Goal: Obtain resource: Download file/media

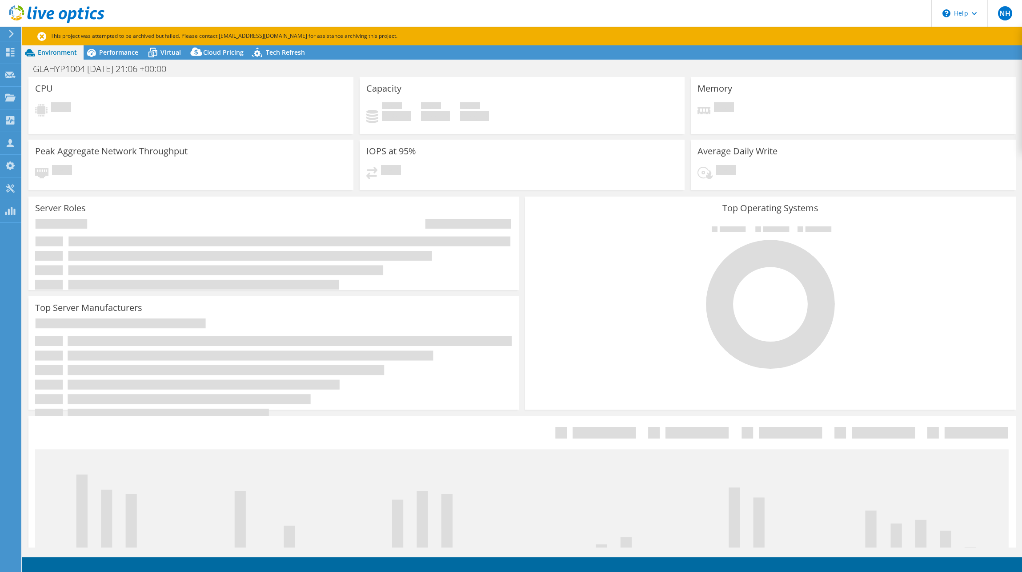
select select "USD"
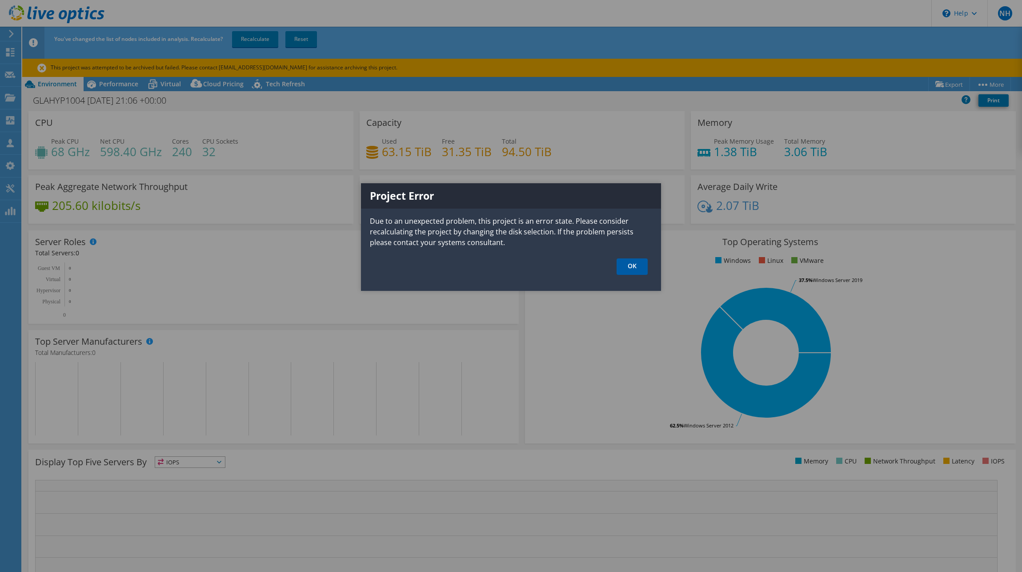
click at [639, 269] on link "OK" at bounding box center [632, 266] width 31 height 16
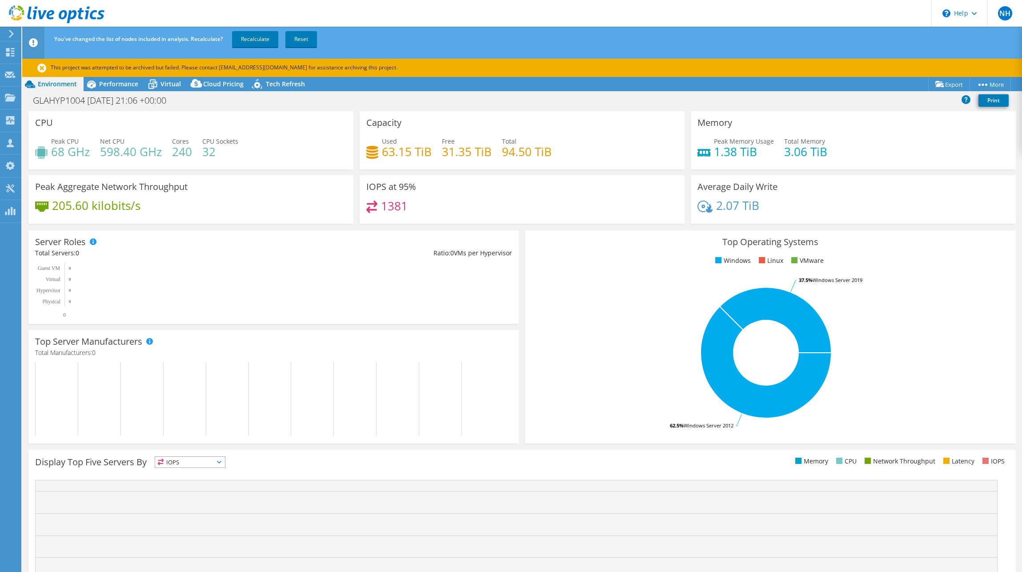
click at [12, 34] on use at bounding box center [11, 34] width 5 height 8
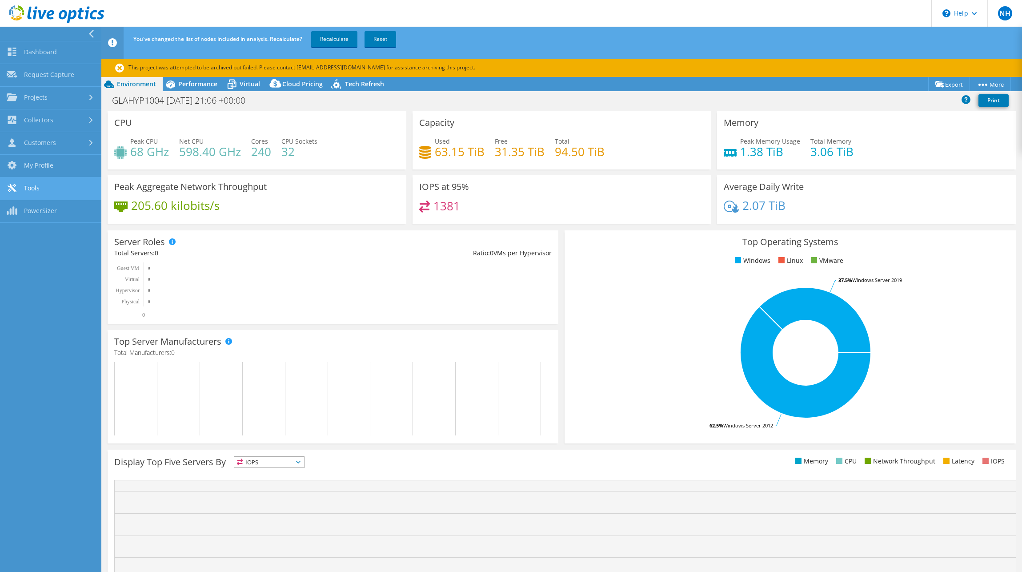
click at [42, 183] on link "Tools" at bounding box center [50, 188] width 101 height 23
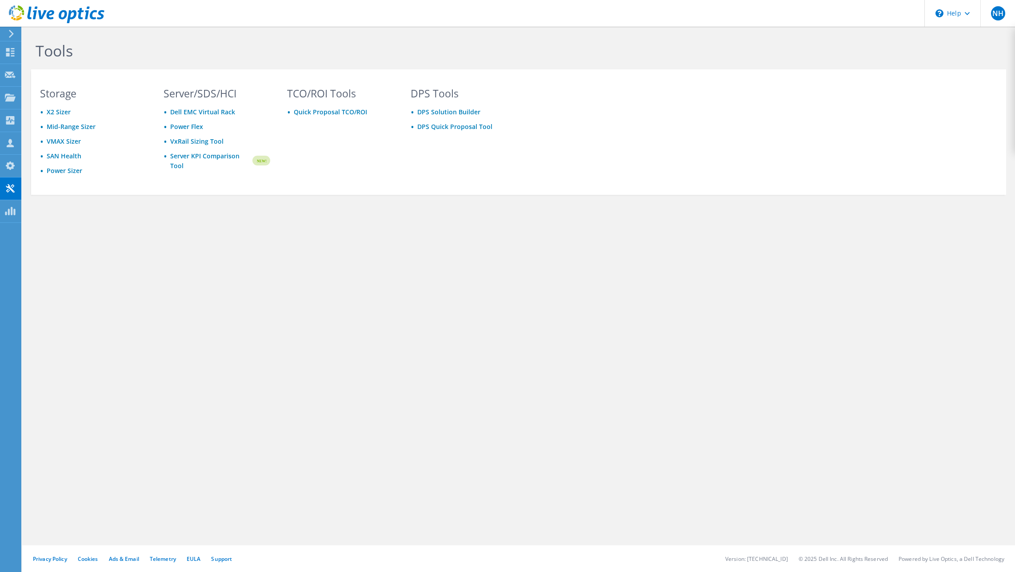
click at [10, 34] on icon at bounding box center [11, 34] width 7 height 8
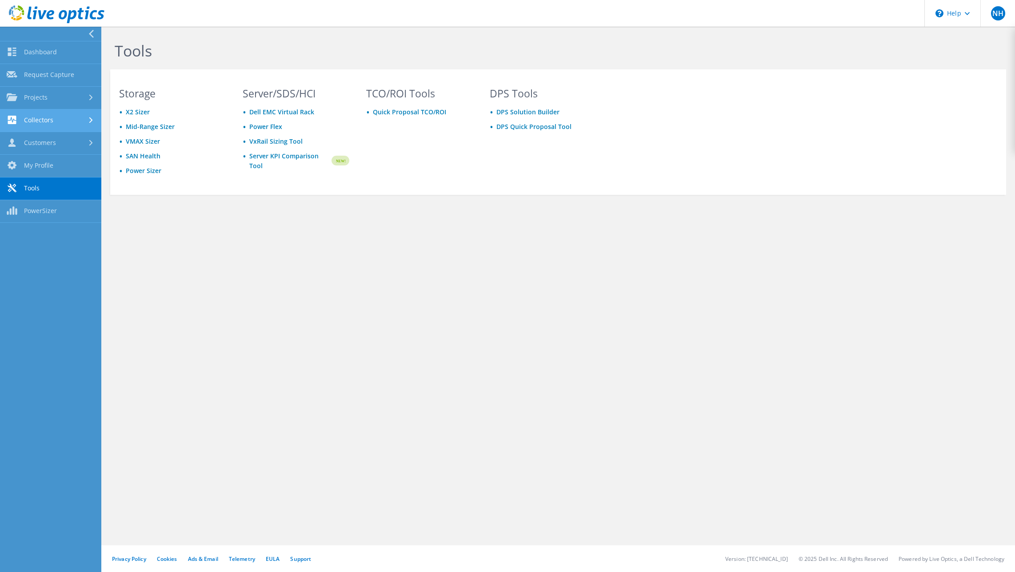
click at [58, 117] on link "Collectors" at bounding box center [50, 120] width 101 height 23
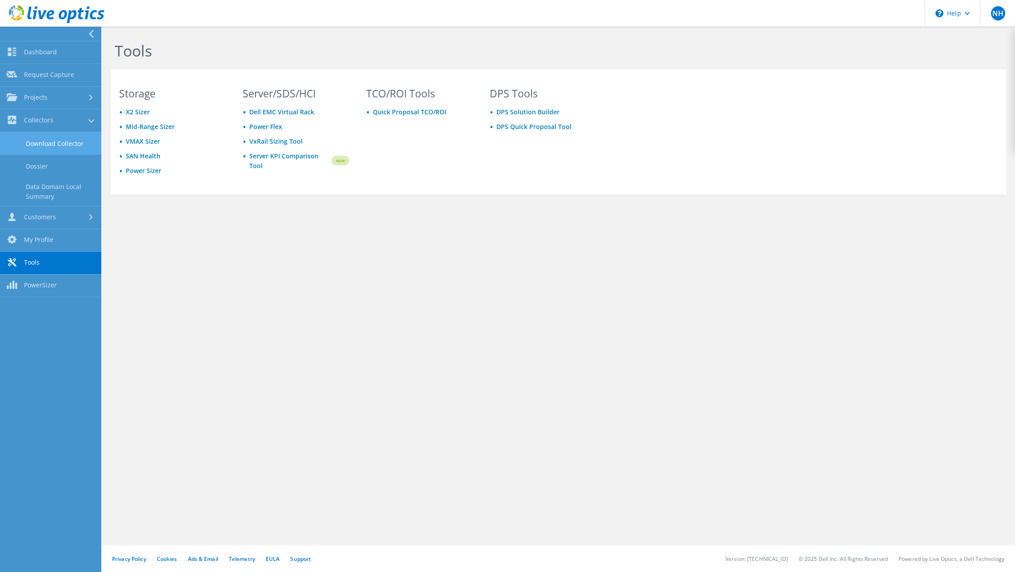
click at [52, 143] on link "Download Collector" at bounding box center [50, 143] width 101 height 23
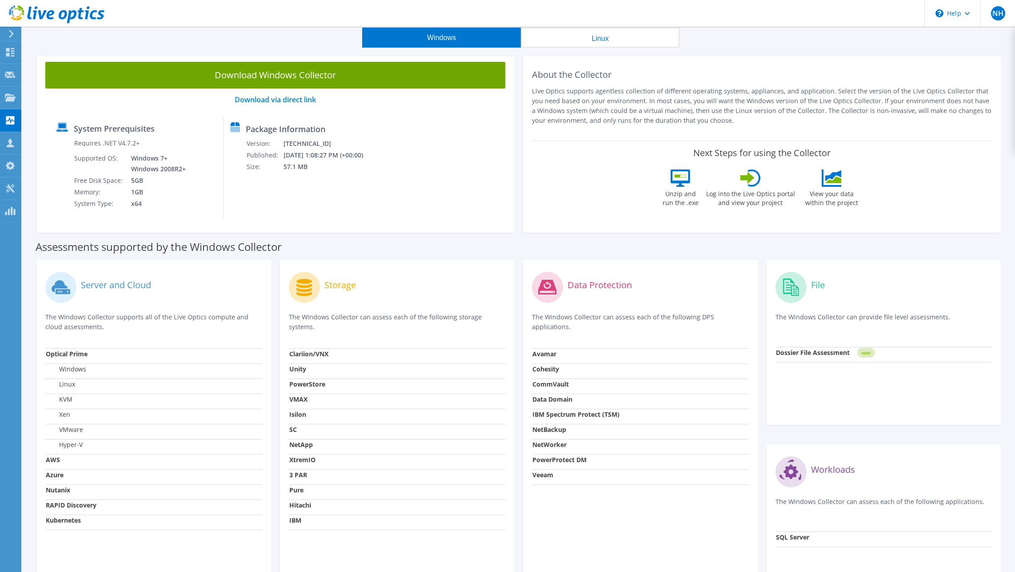
scroll to position [44, 0]
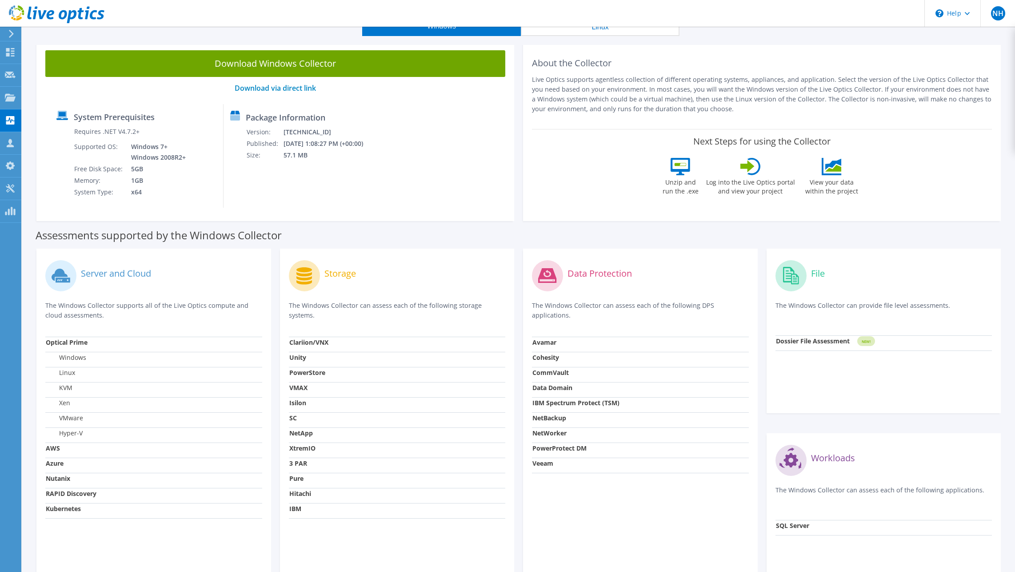
click at [76, 420] on label "VMware" at bounding box center [64, 417] width 37 height 9
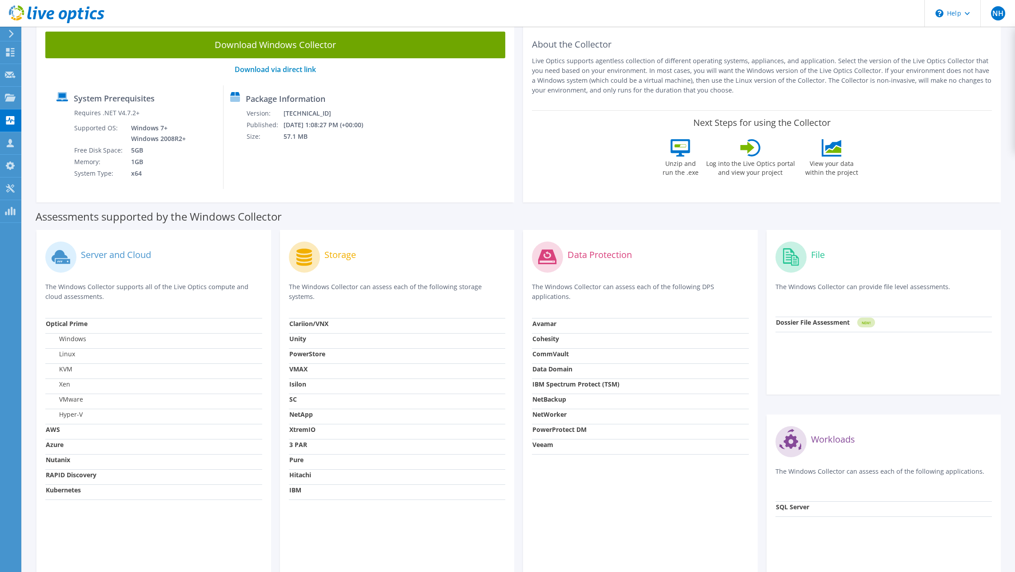
scroll to position [89, 0]
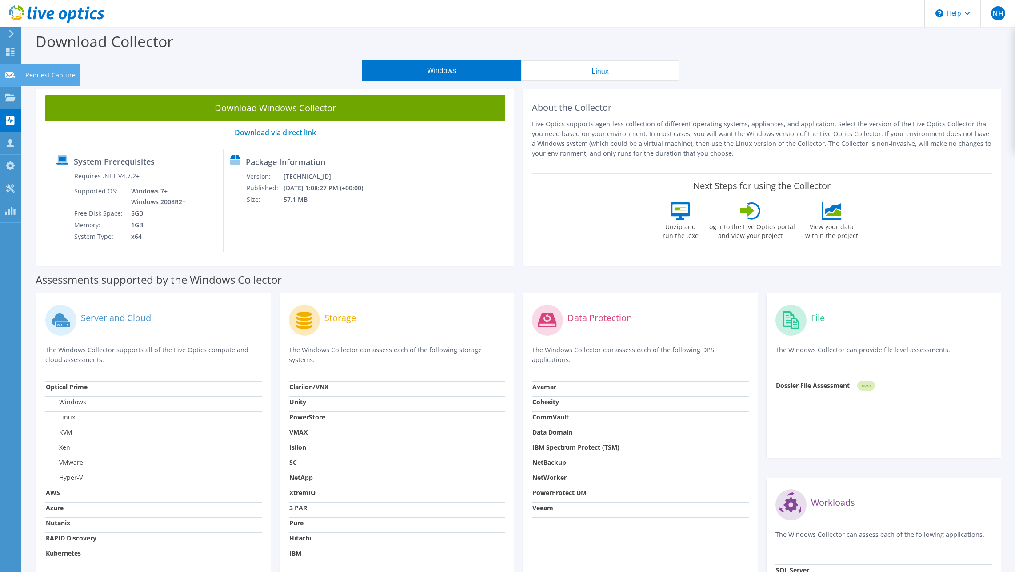
click at [8, 76] on use at bounding box center [10, 74] width 11 height 7
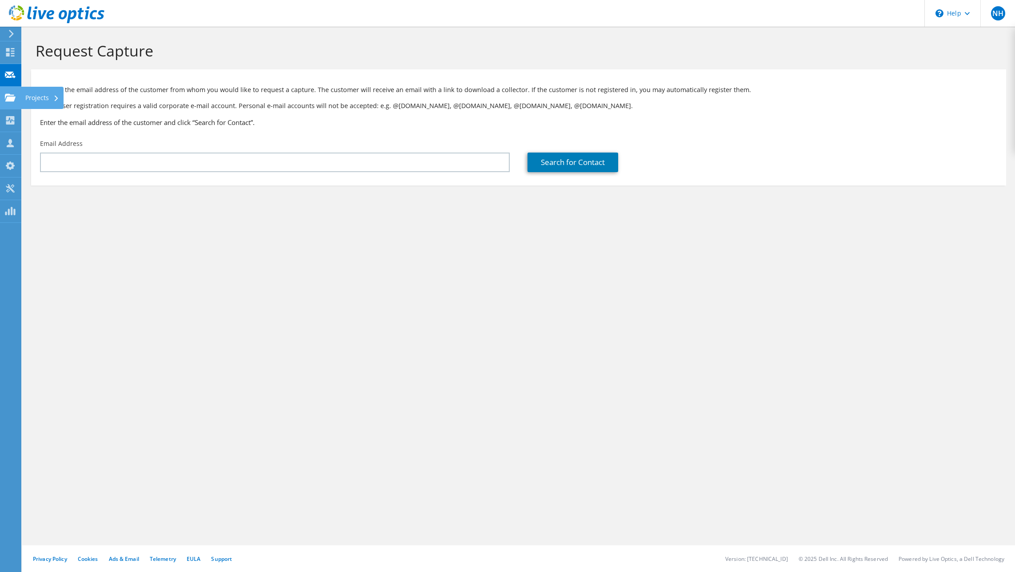
click at [5, 96] on use at bounding box center [10, 97] width 11 height 8
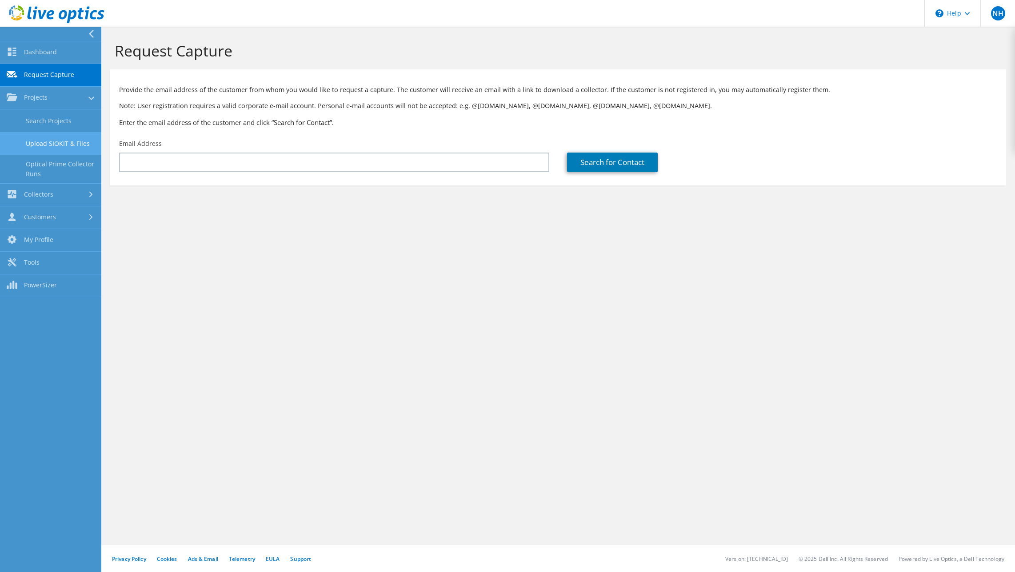
click at [60, 144] on link "Upload SIOKIT & Files" at bounding box center [50, 143] width 101 height 23
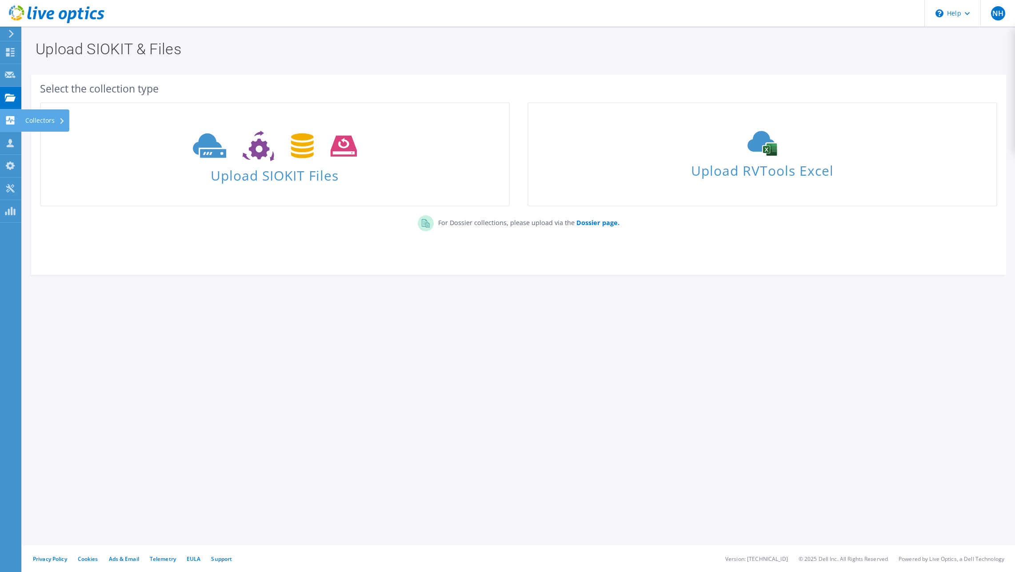
click at [15, 117] on icon at bounding box center [10, 120] width 11 height 8
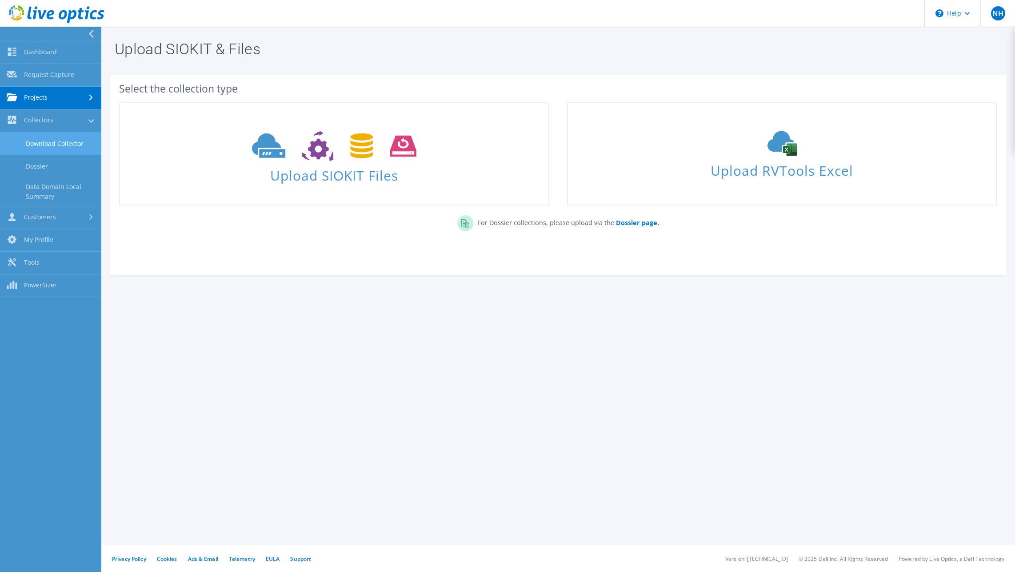
click at [44, 139] on link "Download Collector" at bounding box center [50, 143] width 101 height 23
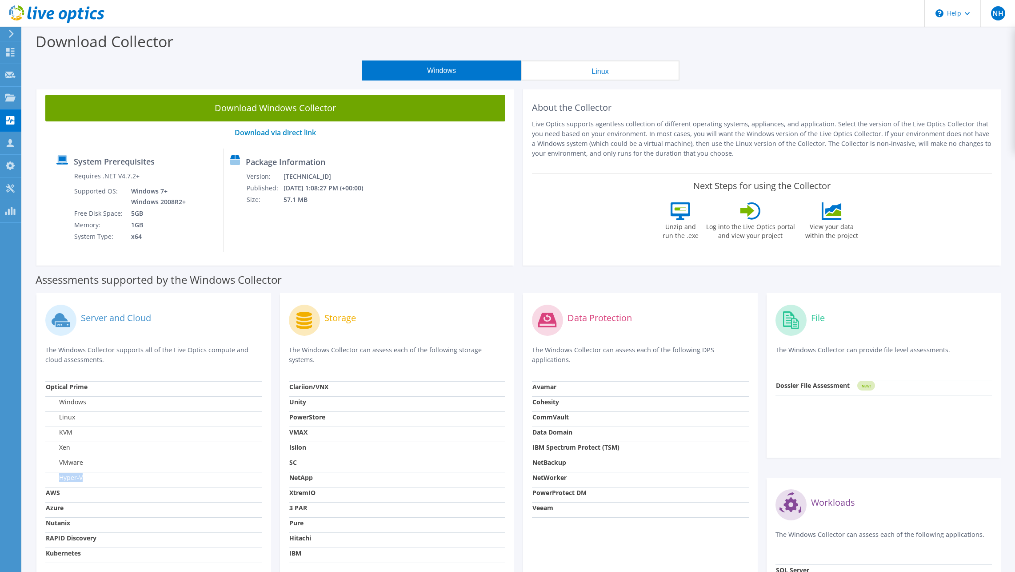
drag, startPoint x: 61, startPoint y: 479, endPoint x: 84, endPoint y: 478, distance: 23.1
click at [84, 478] on td "Hyper-V" at bounding box center [153, 479] width 217 height 15
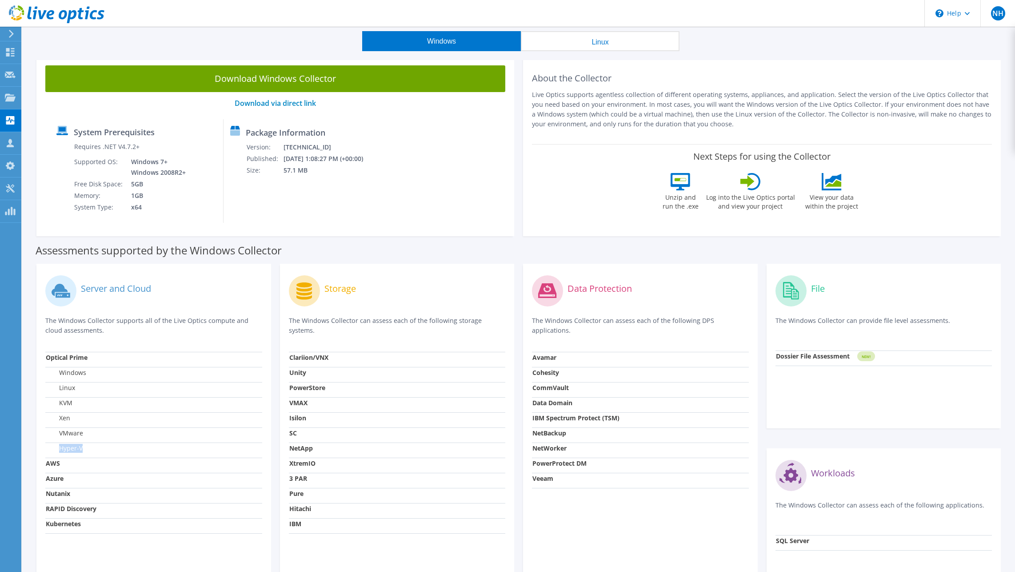
scroll to position [44, 0]
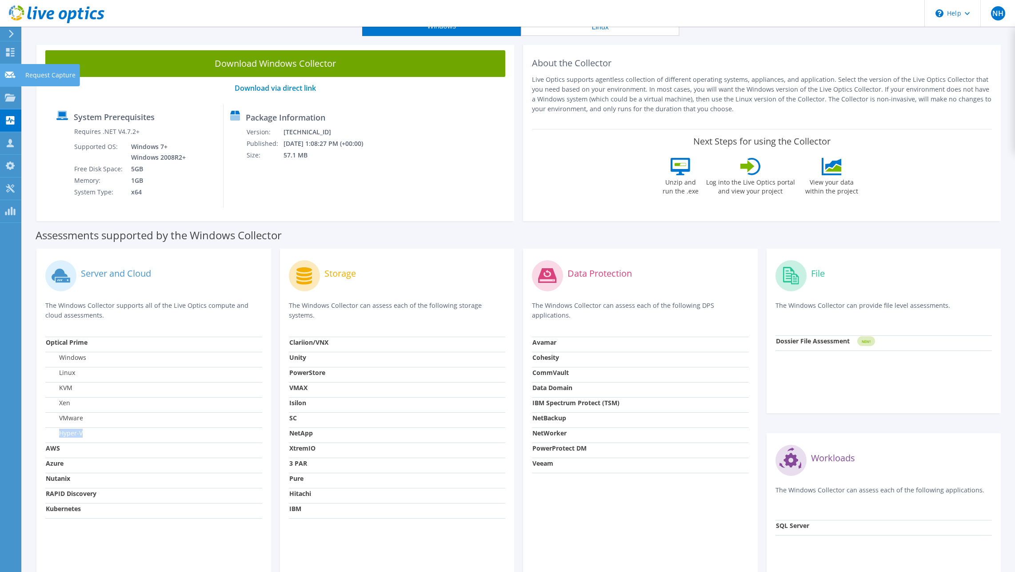
click at [12, 72] on use at bounding box center [10, 74] width 11 height 7
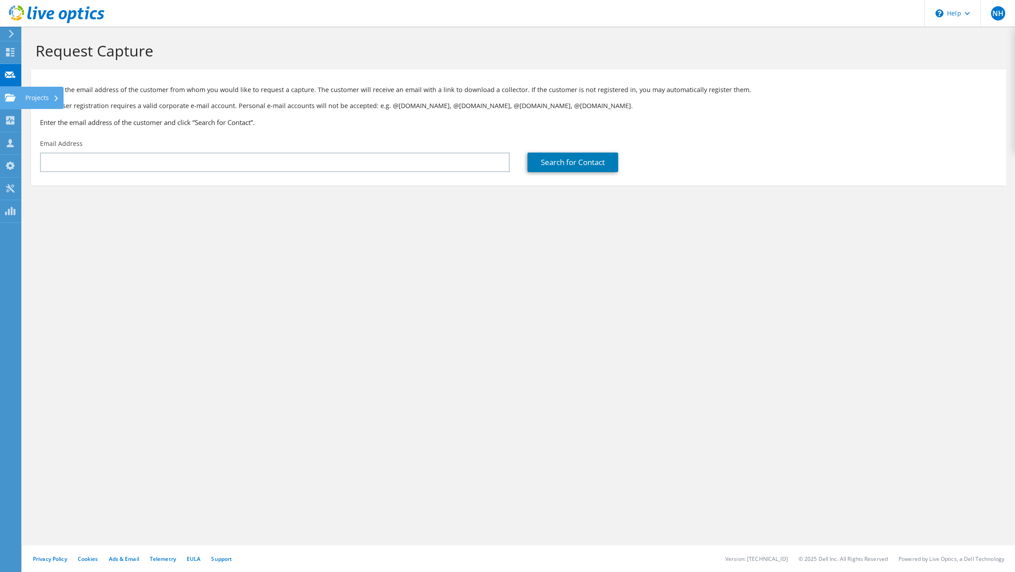
click at [8, 98] on use at bounding box center [10, 97] width 11 height 8
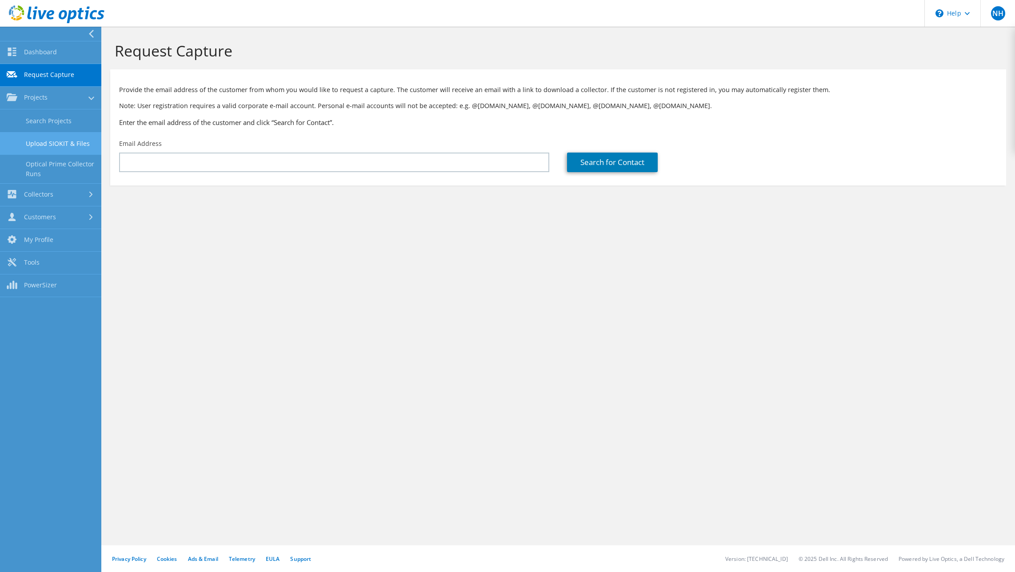
click at [57, 144] on link "Upload SIOKIT & Files" at bounding box center [50, 143] width 101 height 23
